Goal: Information Seeking & Learning: Find specific fact

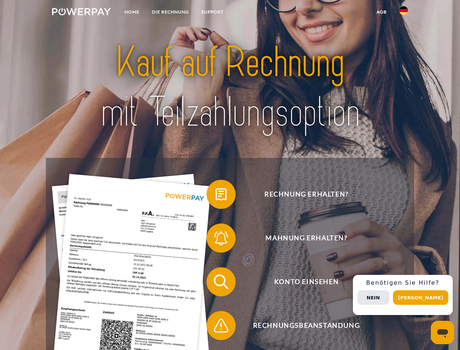
click at [81, 13] on img at bounding box center [81, 11] width 59 height 7
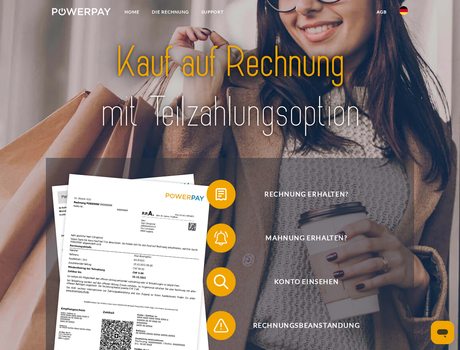
click at [404, 13] on img at bounding box center [403, 10] width 9 height 9
click at [381, 12] on link "agb" at bounding box center [382, 11] width 23 height 13
click at [216, 196] on span at bounding box center [210, 194] width 36 height 36
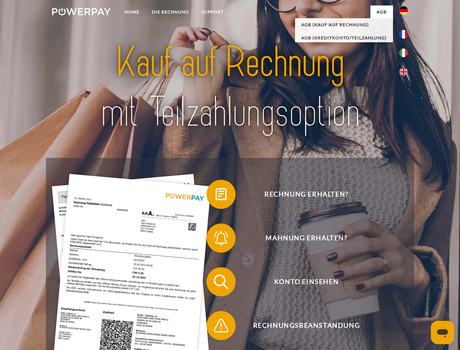
click at [216, 239] on span at bounding box center [210, 238] width 36 height 36
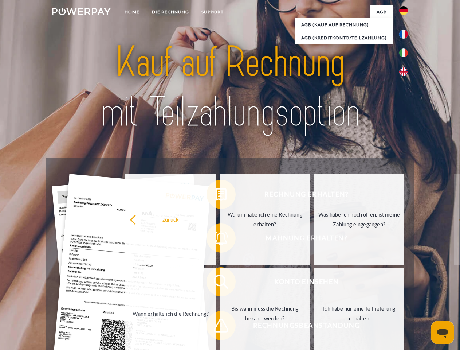
click at [220, 283] on link "Bis wann muss die Rechnung bezahlt werden?" at bounding box center [265, 313] width 91 height 91
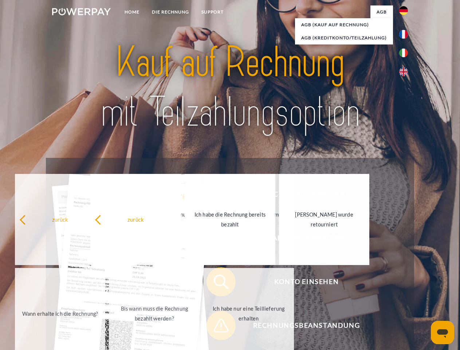
click at [216, 327] on span at bounding box center [210, 325] width 36 height 36
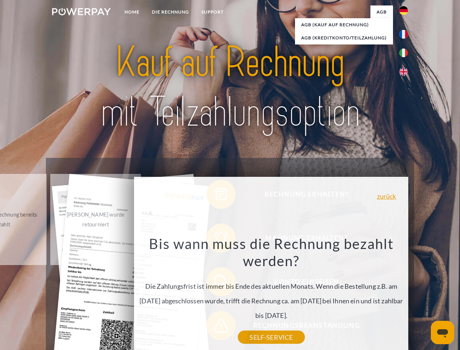
click at [405, 295] on div "Rechnung erhalten? Mahnung erhalten? Konto einsehen" at bounding box center [230, 303] width 368 height 291
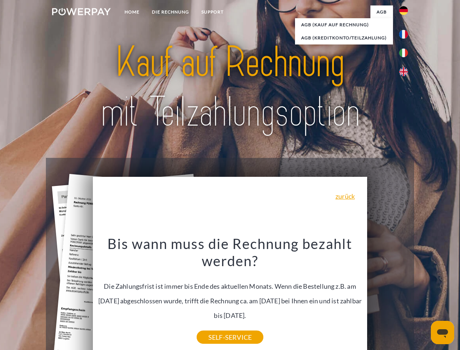
click at [388, 296] on span "Konto einsehen" at bounding box center [306, 281] width 179 height 29
click at [423, 297] on header "Home DIE RECHNUNG SUPPORT" at bounding box center [230, 251] width 460 height 503
